Goal: Check status

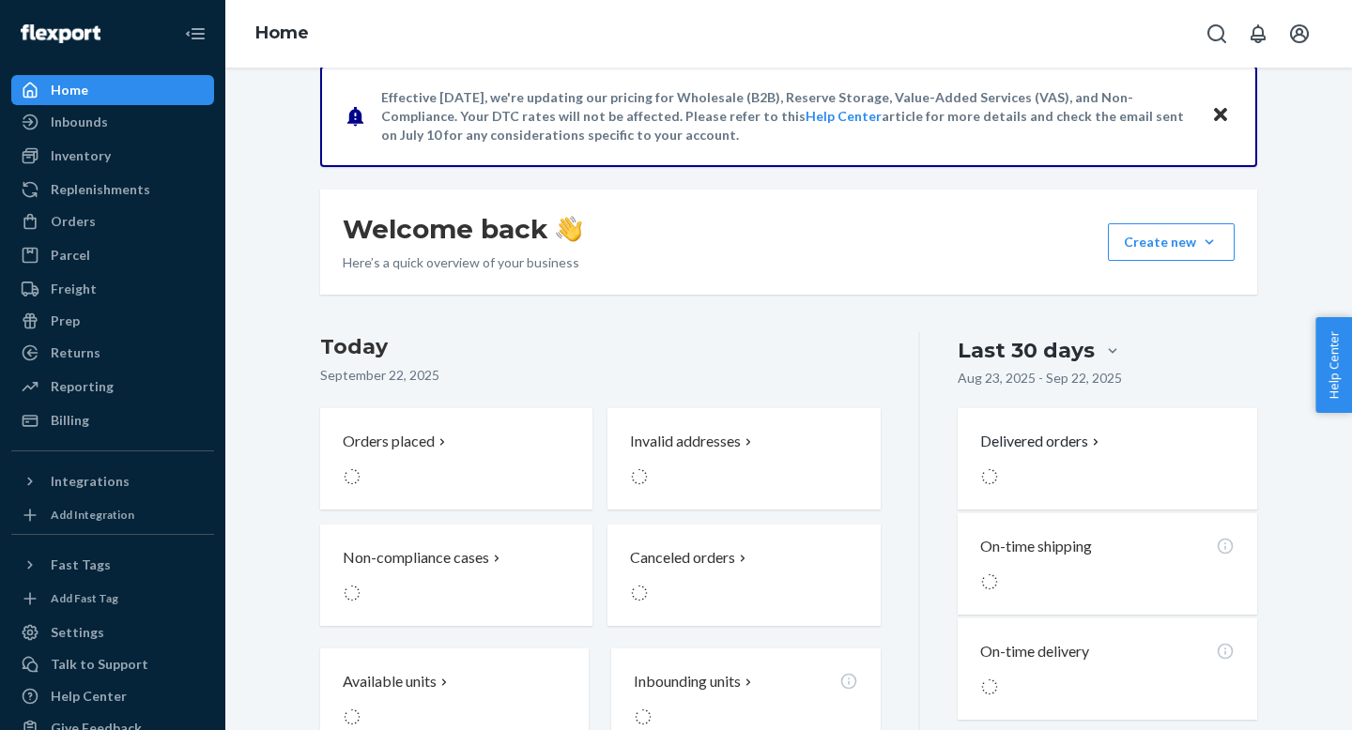
scroll to position [377, 0]
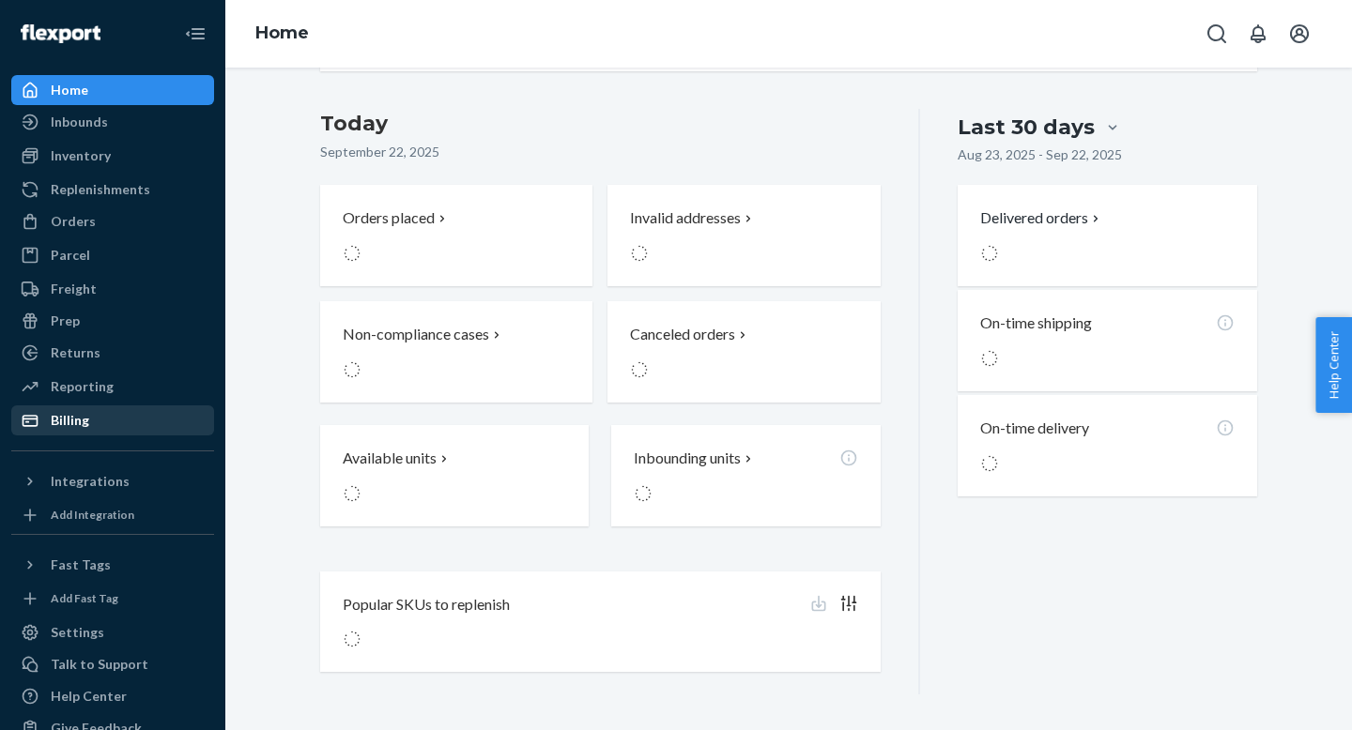
click at [95, 406] on link "Billing" at bounding box center [112, 420] width 203 height 30
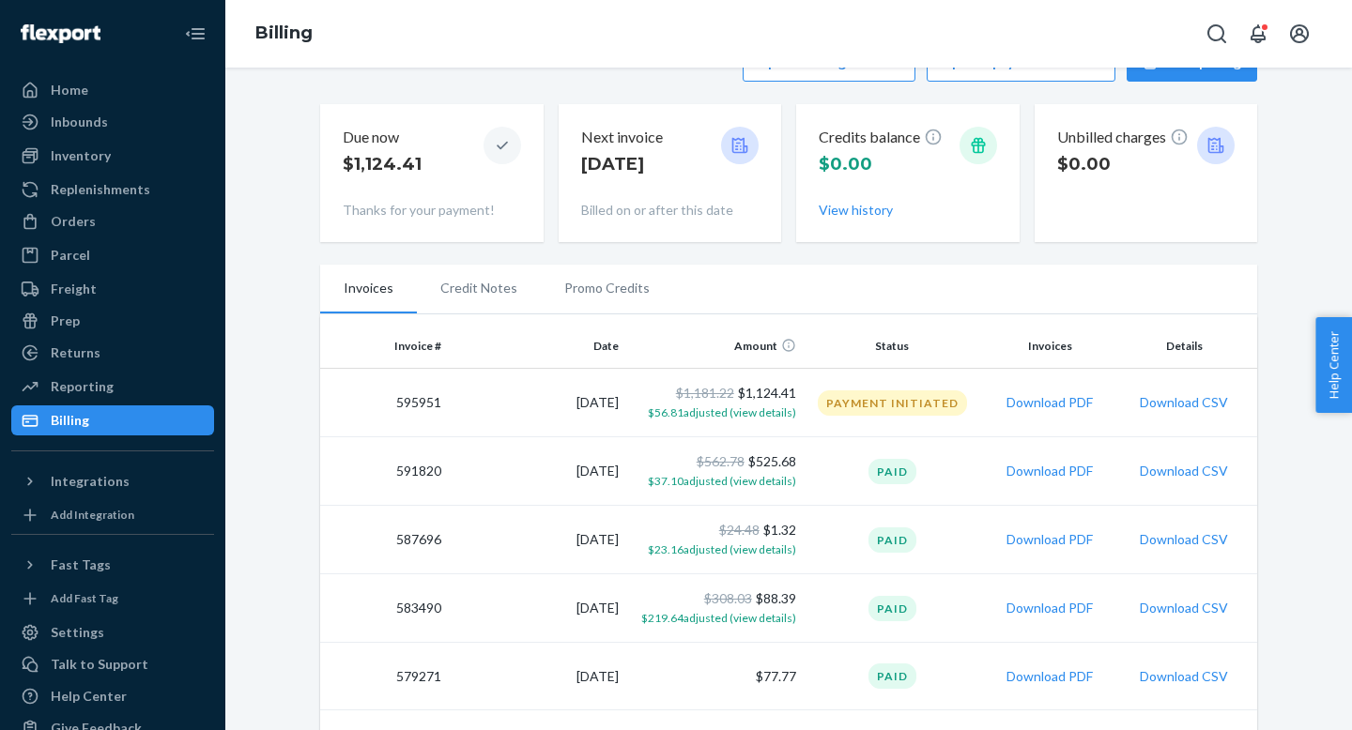
scroll to position [77, 0]
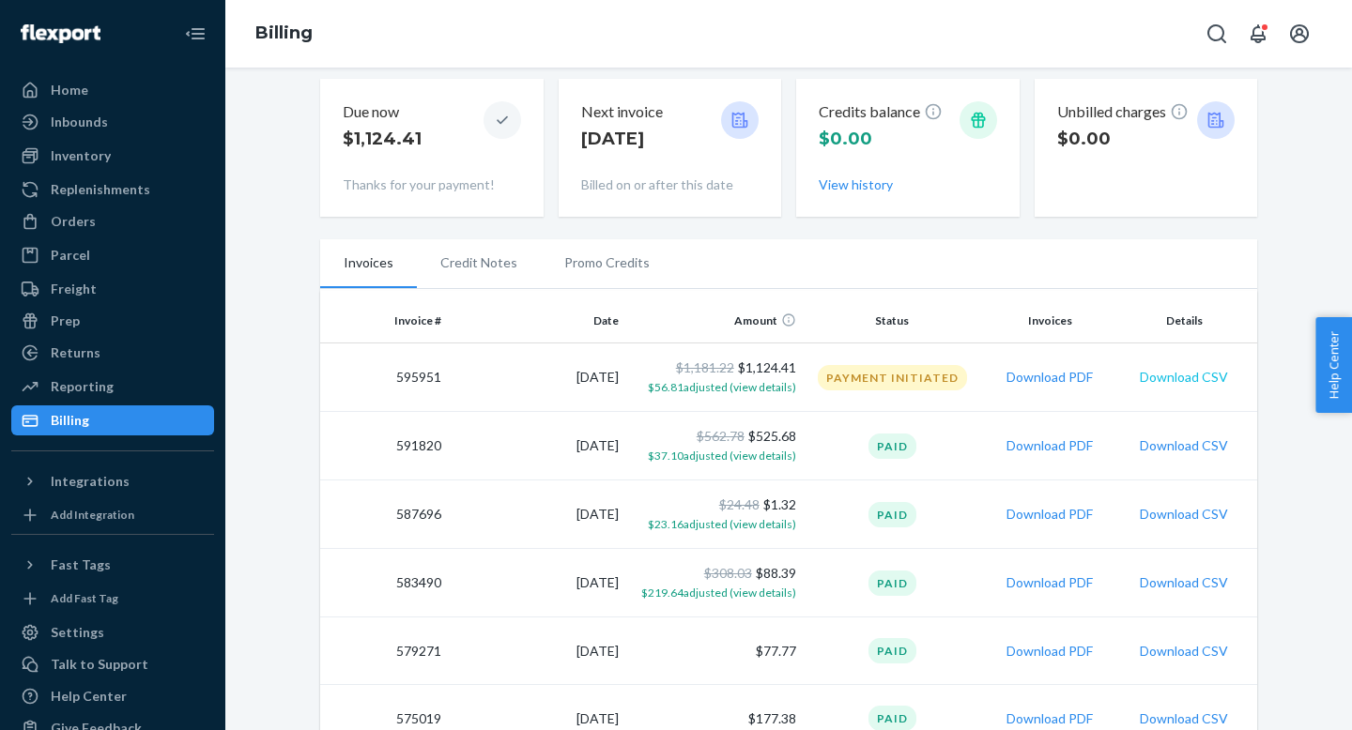
click at [1192, 382] on button "Download CSV" at bounding box center [1183, 377] width 88 height 19
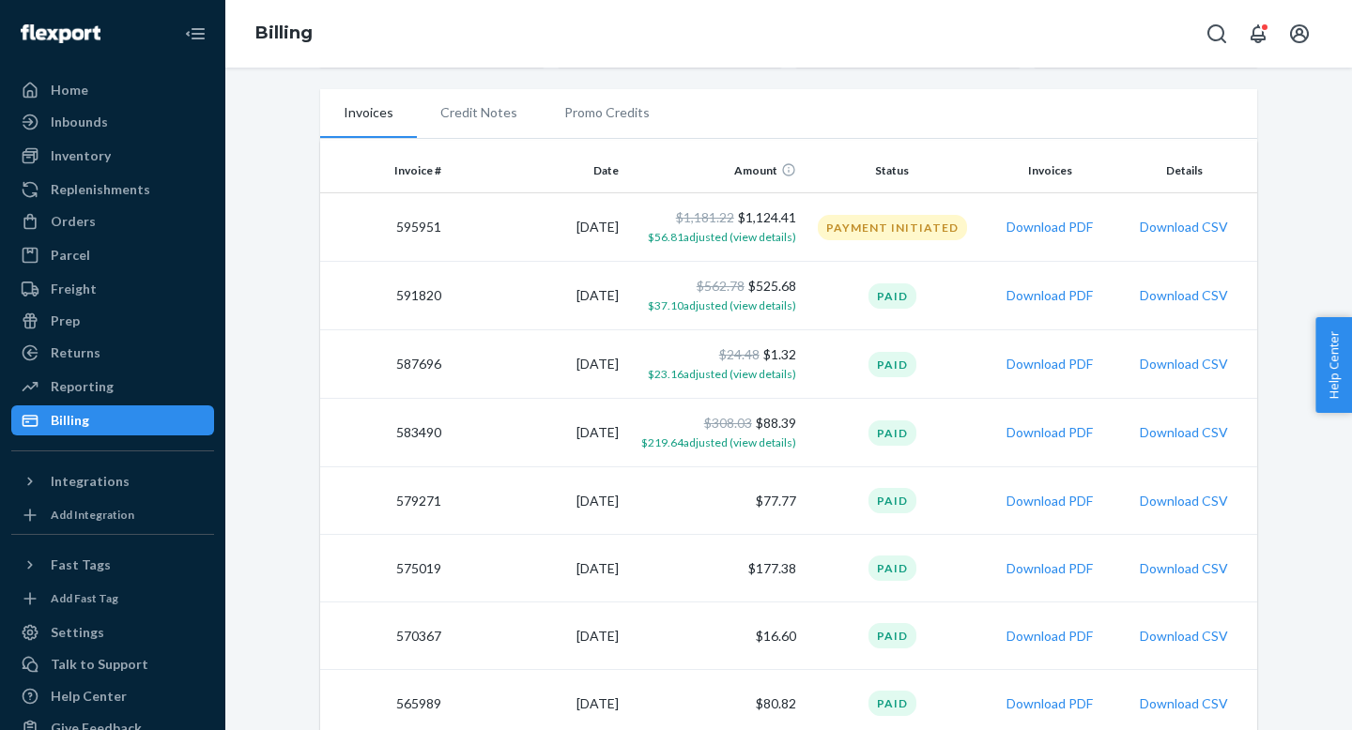
scroll to position [265, 0]
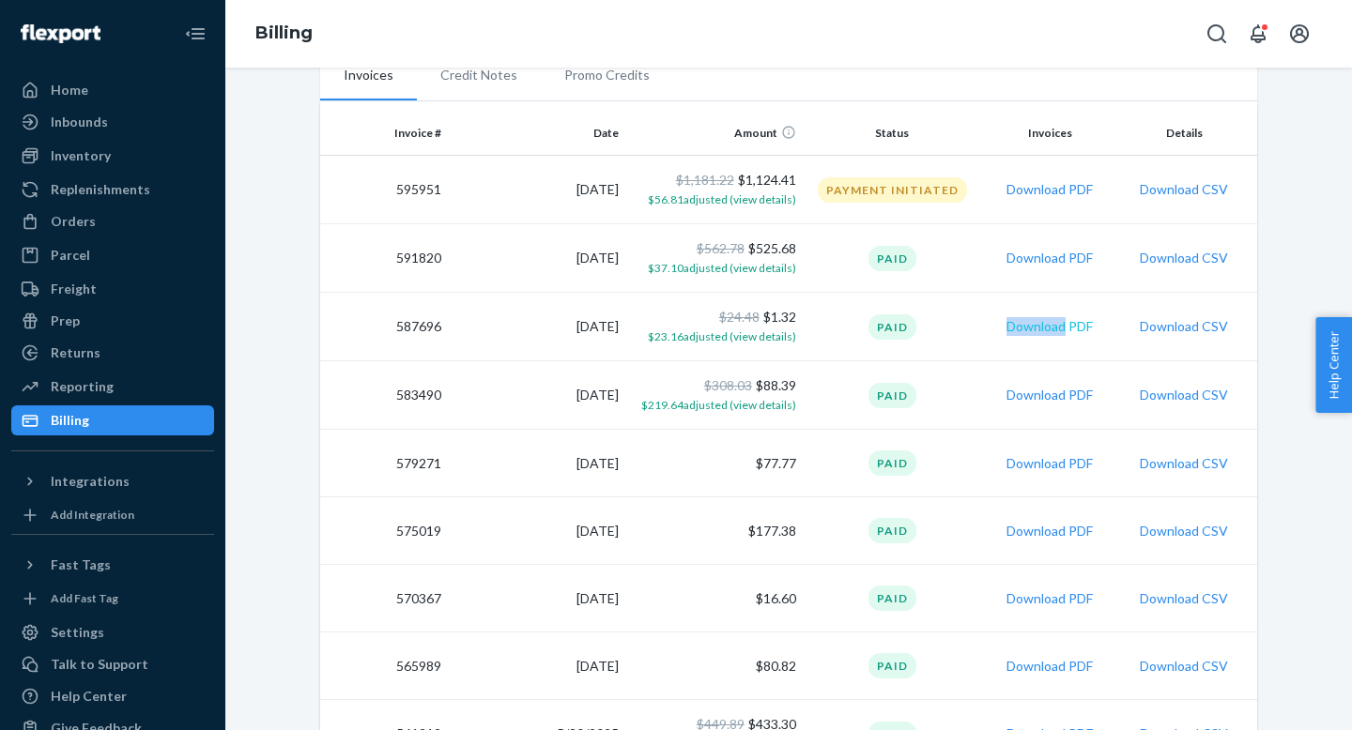
click at [1040, 334] on button "Download PDF" at bounding box center [1049, 326] width 86 height 19
click at [1043, 399] on button "Download PDF" at bounding box center [1049, 395] width 86 height 19
click at [1028, 461] on button "Download PDF" at bounding box center [1049, 463] width 86 height 19
click at [1023, 535] on button "Download PDF" at bounding box center [1049, 531] width 86 height 19
click at [1273, 122] on div "Update billing address Update payment method View pricing Due now $1,124.41 Tha…" at bounding box center [788, 614] width 1098 height 1588
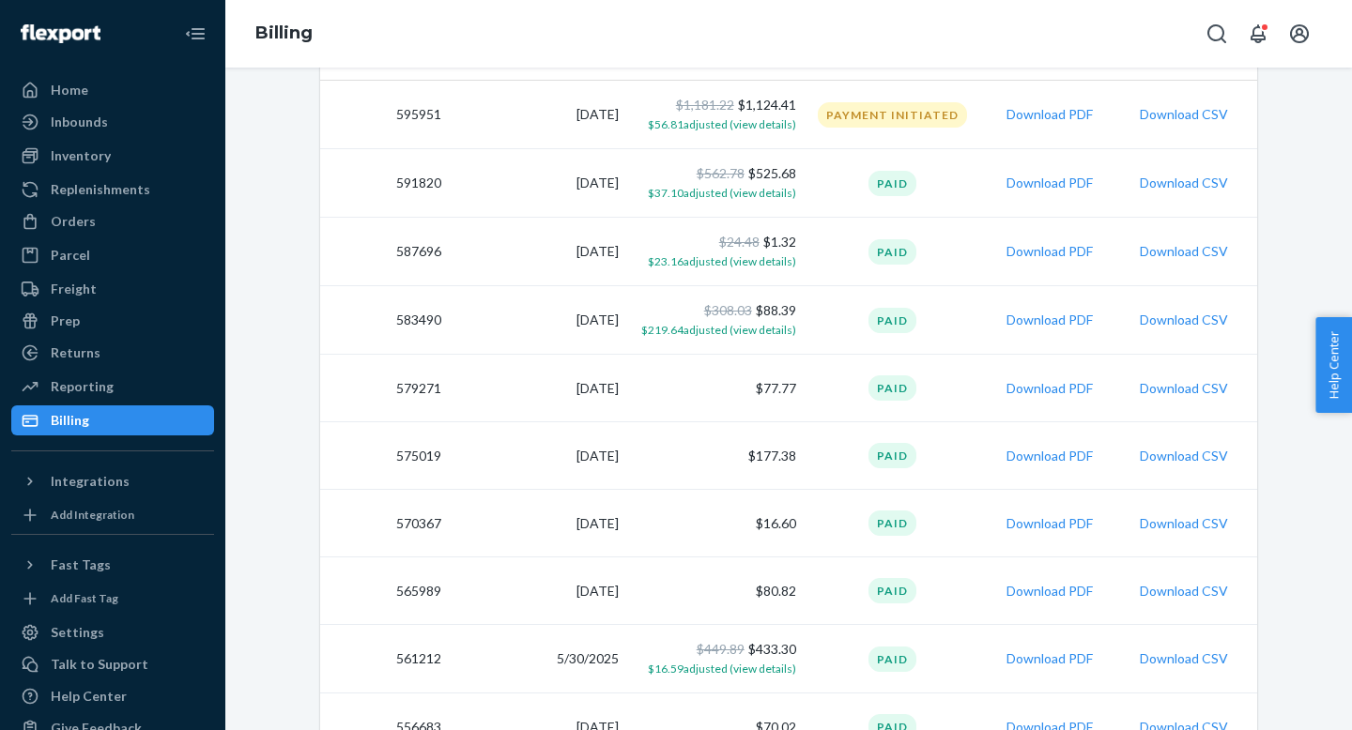
scroll to position [344, 0]
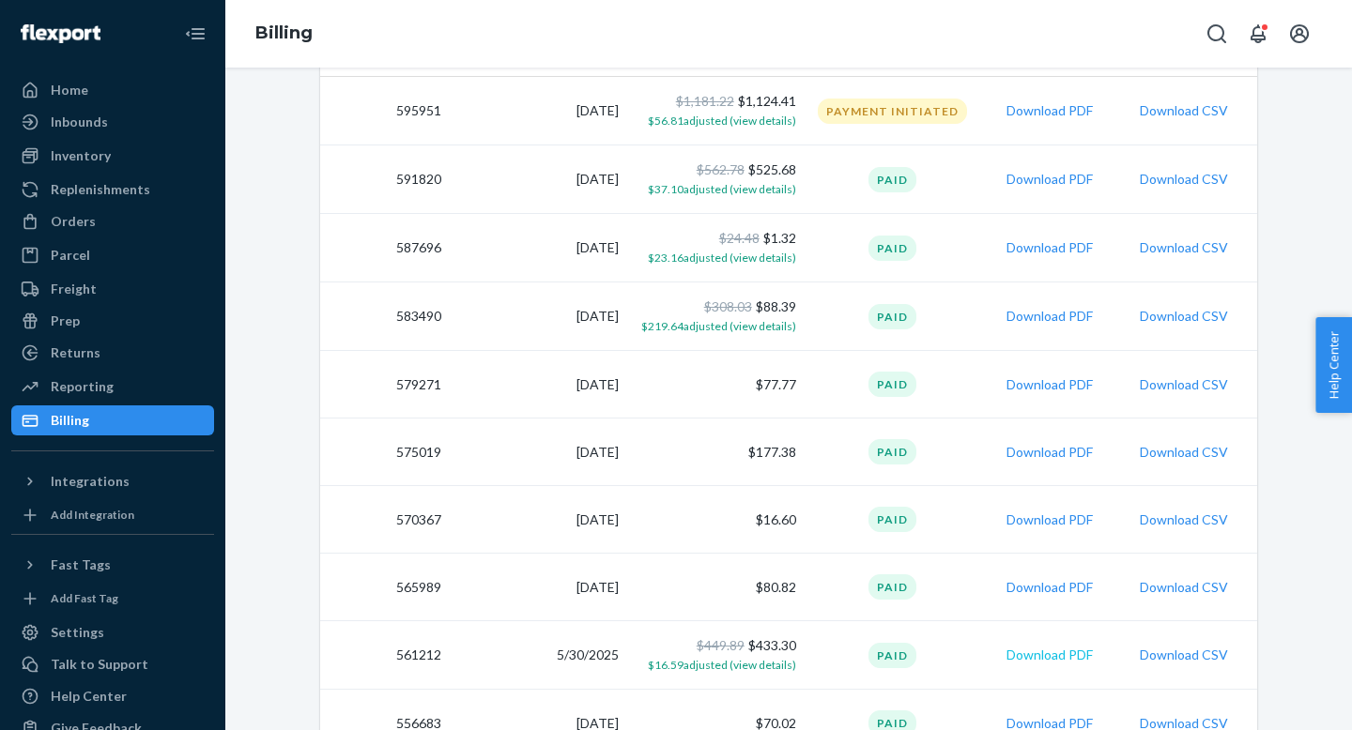
click at [1063, 654] on button "Download PDF" at bounding box center [1049, 655] width 86 height 19
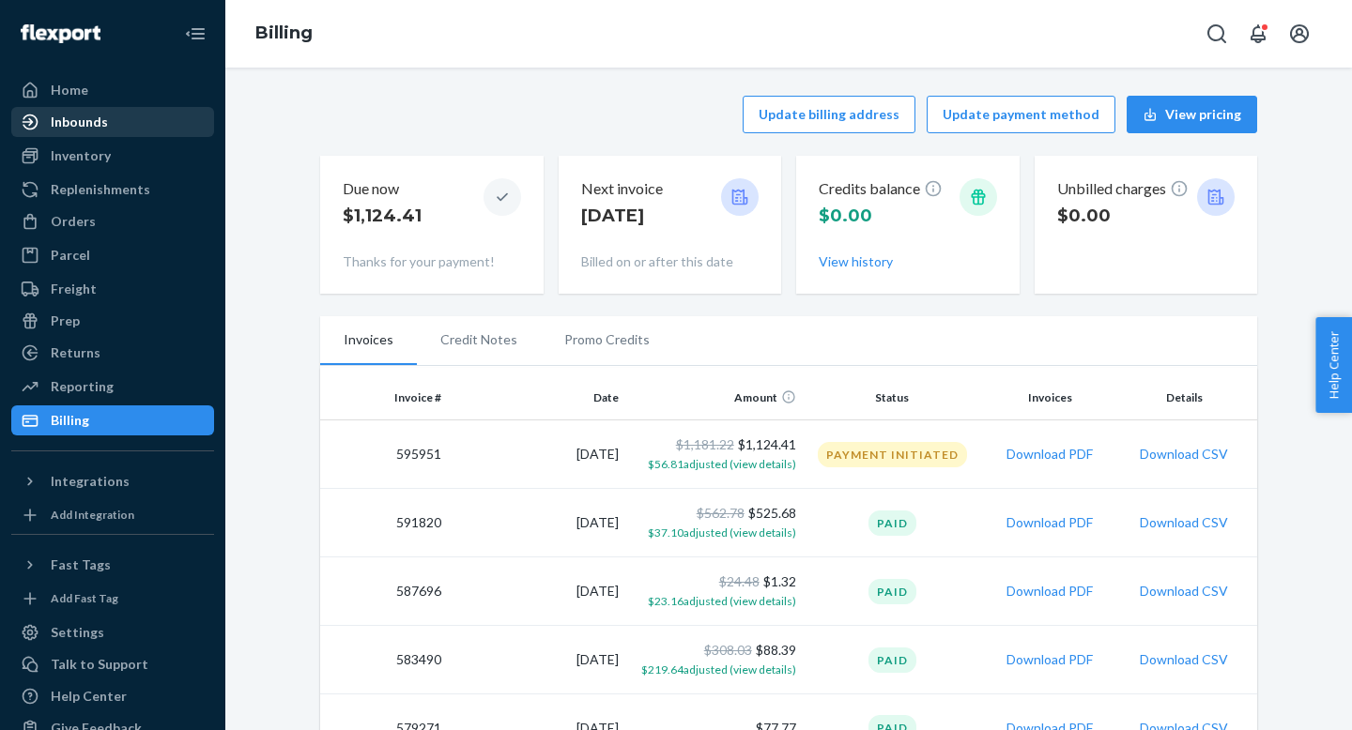
click at [97, 107] on link "Inbounds" at bounding box center [112, 122] width 203 height 30
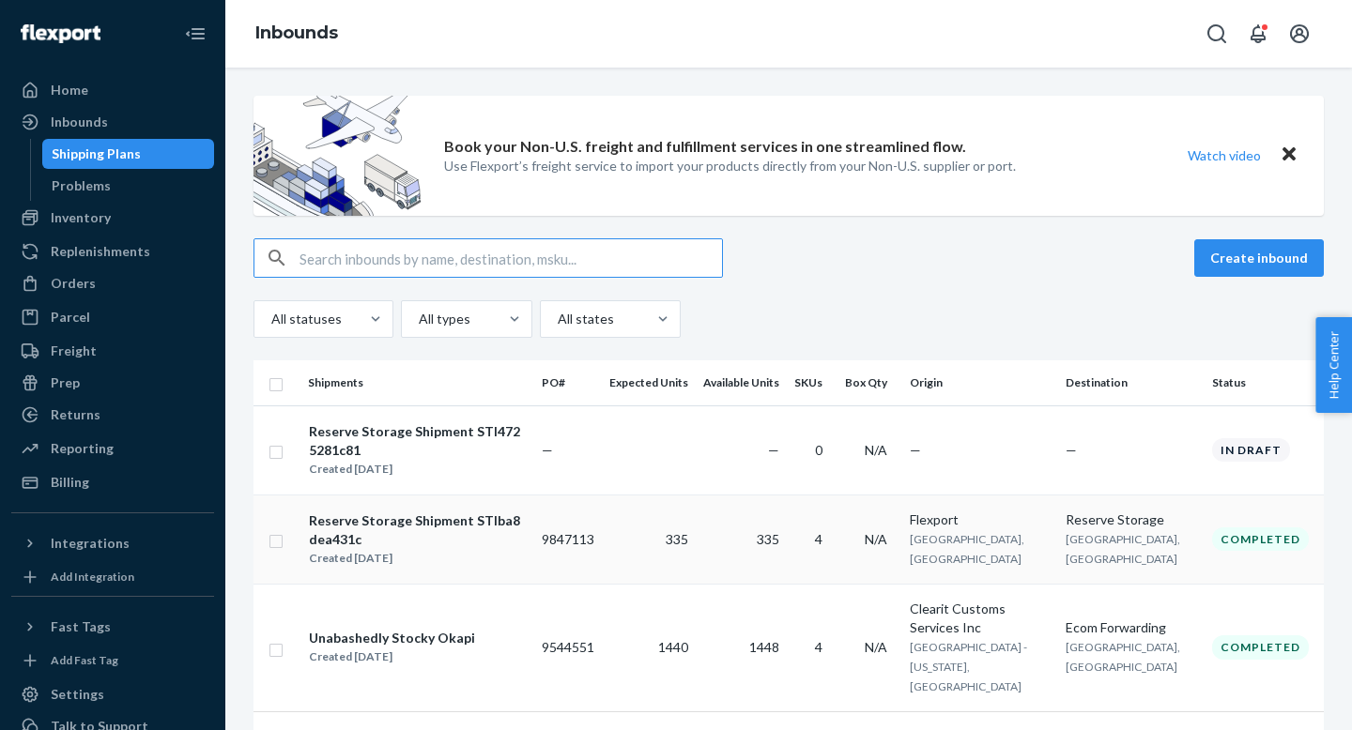
click at [523, 532] on div "Reserve Storage Shipment STIba8dea431c" at bounding box center [417, 531] width 217 height 38
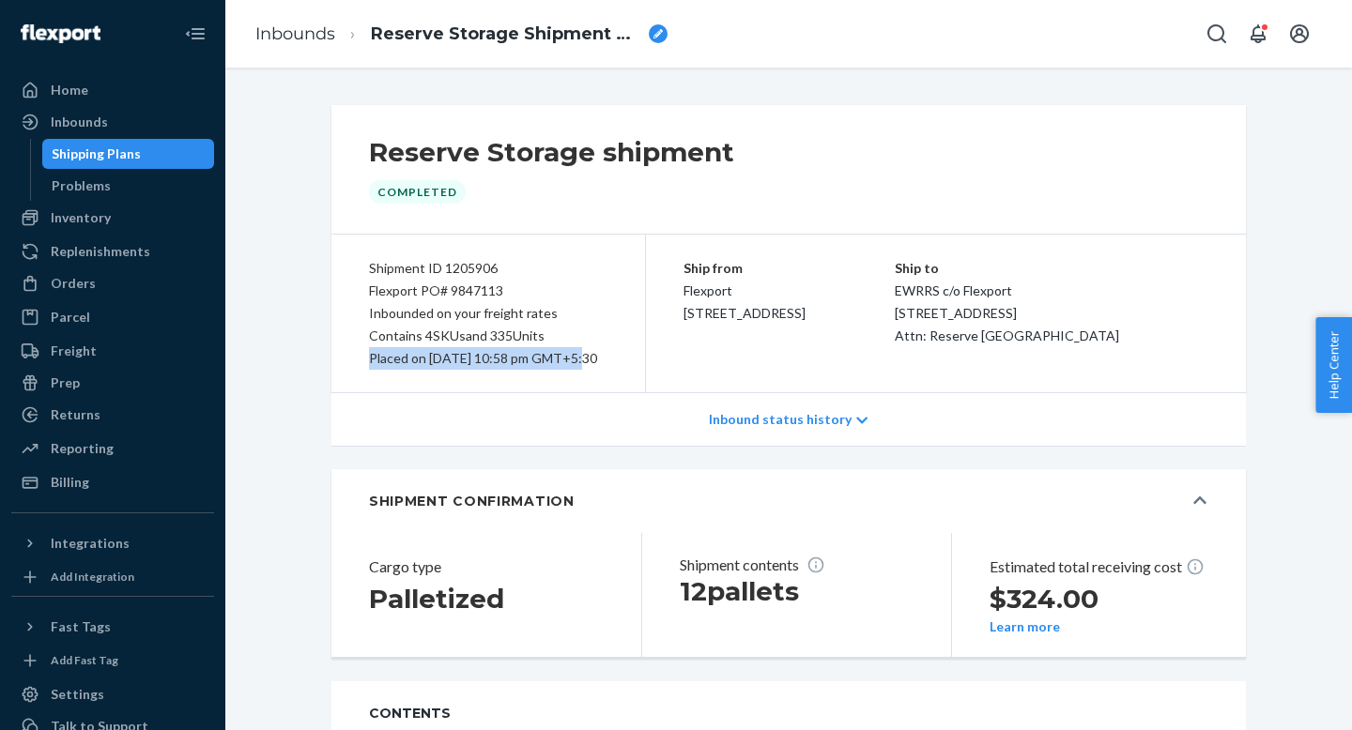
drag, startPoint x: 576, startPoint y: 365, endPoint x: 357, endPoint y: 354, distance: 219.9
click at [357, 354] on div "Shipment ID 1205906 Flexport PO# 9847113 Inbounded on your freight rates Contai…" at bounding box center [488, 314] width 314 height 158
click at [844, 429] on p "Inbound status history" at bounding box center [780, 419] width 143 height 19
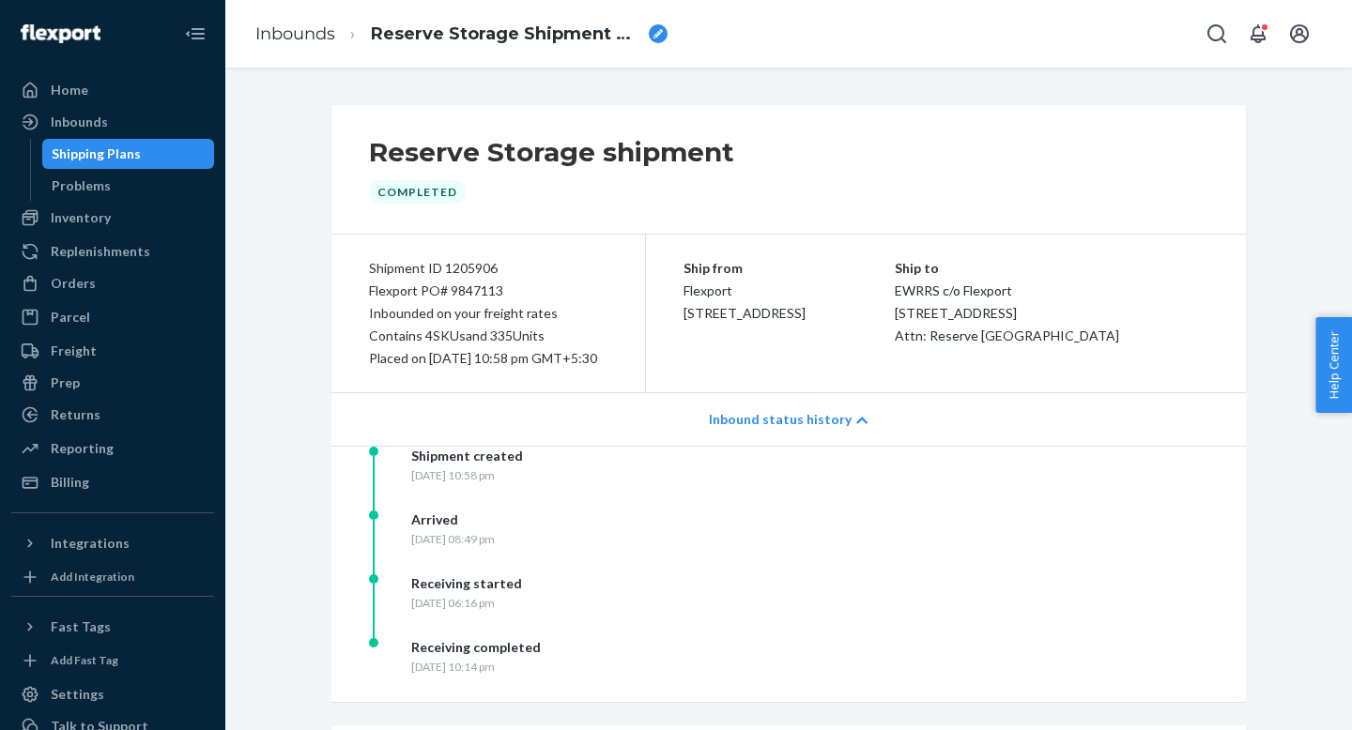
scroll to position [363, 0]
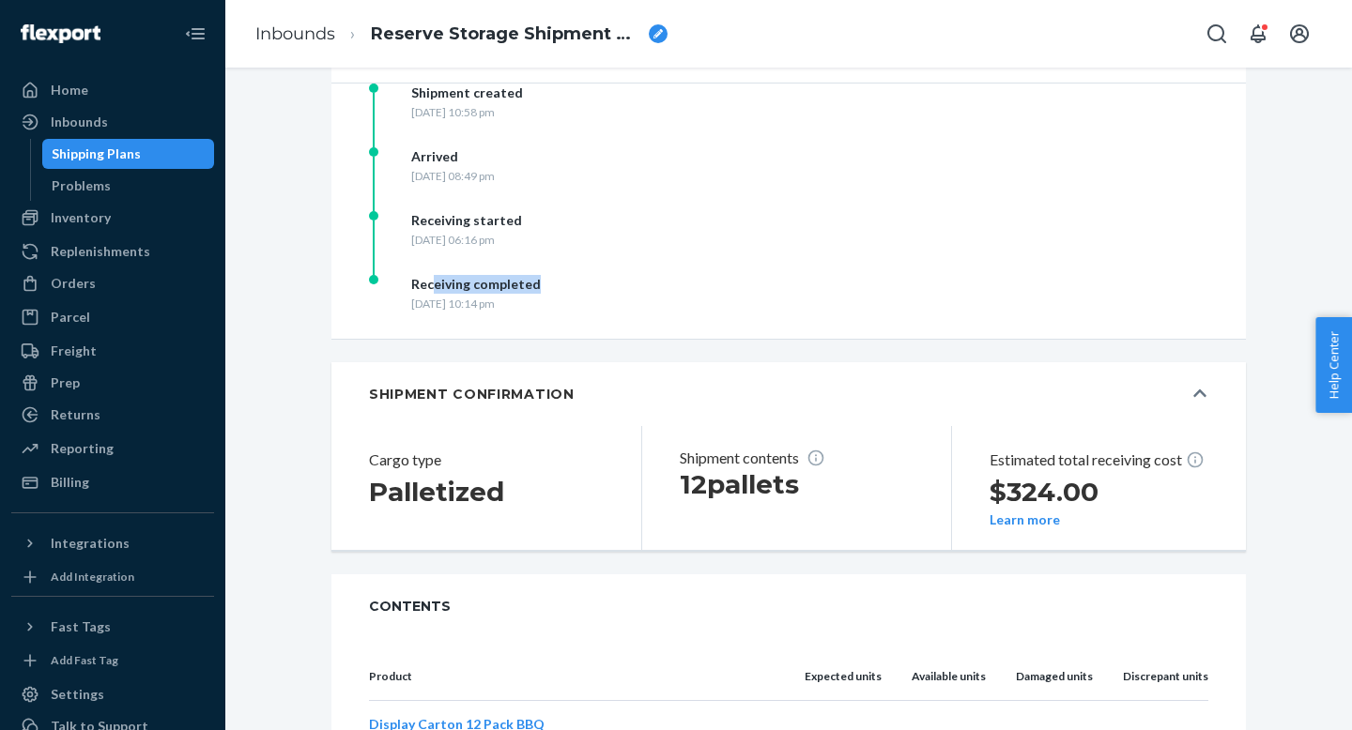
drag, startPoint x: 597, startPoint y: 315, endPoint x: 432, endPoint y: 315, distance: 165.2
click at [432, 315] on div "Receiving completed [DATE] 10:14 pm" at bounding box center [556, 307] width 375 height 64
drag, startPoint x: 596, startPoint y: 336, endPoint x: 375, endPoint y: 306, distance: 222.6
click at [375, 306] on div "Receiving completed [DATE] 10:14 pm" at bounding box center [556, 307] width 375 height 64
click at [732, 275] on div "Receiving started [DATE] 06:16 pm" at bounding box center [556, 243] width 375 height 64
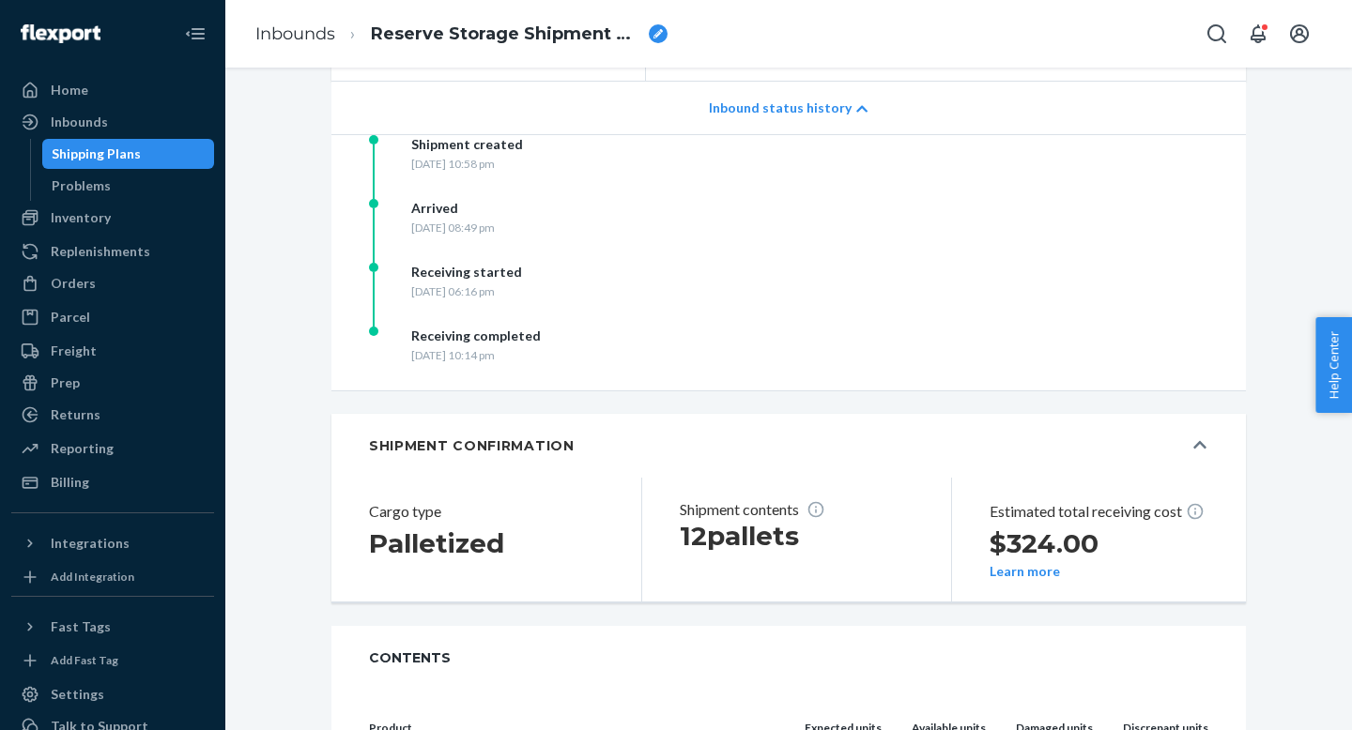
scroll to position [43, 0]
